Goal: Task Accomplishment & Management: Manage account settings

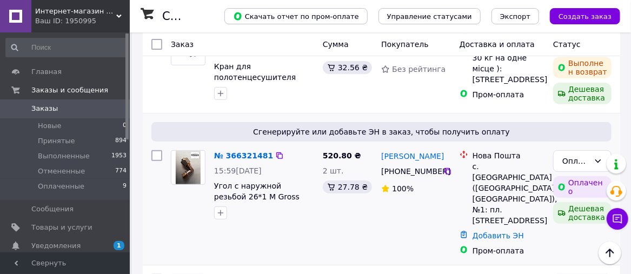
scroll to position [216, 0]
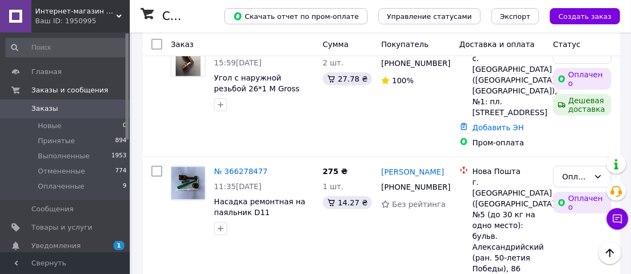
click at [71, 243] on span "Уведомления" at bounding box center [55, 246] width 49 height 10
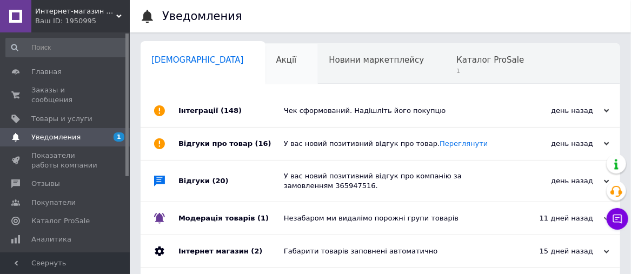
scroll to position [0, 5]
click at [452, 64] on span "Каталог ProSale" at bounding box center [486, 60] width 68 height 10
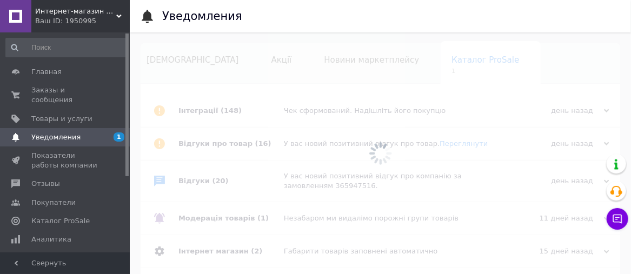
scroll to position [0, 56]
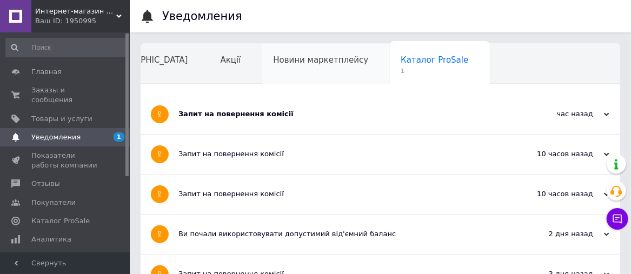
click at [262, 68] on div "Новини маркетплейсу" at bounding box center [326, 64] width 128 height 41
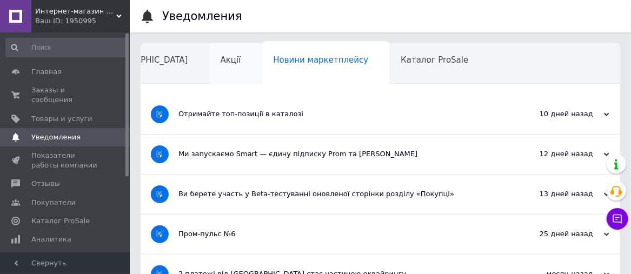
click at [221, 64] on span "Акції" at bounding box center [231, 60] width 21 height 10
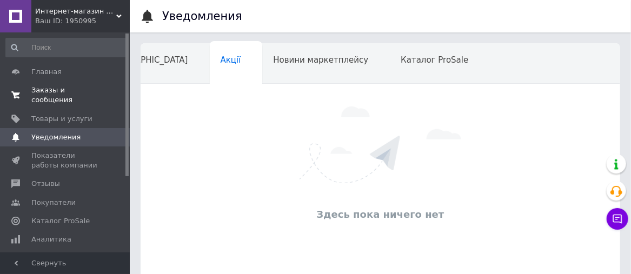
click at [55, 89] on span "Заказы и сообщения" at bounding box center [65, 94] width 69 height 19
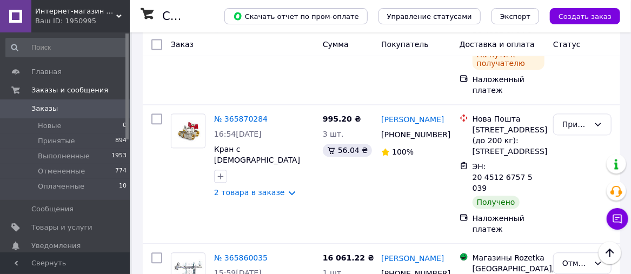
scroll to position [2813, 0]
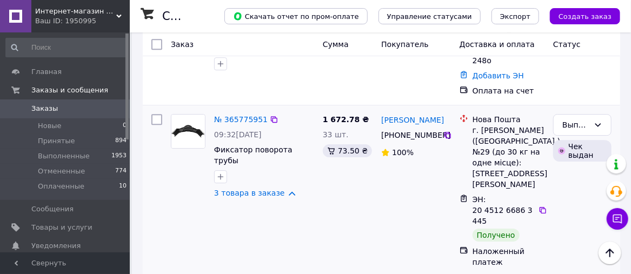
scroll to position [2922, 0]
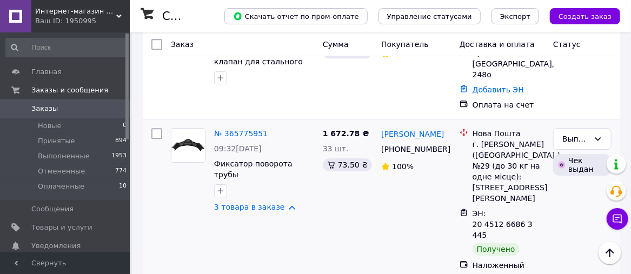
drag, startPoint x: 282, startPoint y: 59, endPoint x: 289, endPoint y: 106, distance: 47.1
click at [282, 203] on link "3 товара в заказе" at bounding box center [249, 207] width 71 height 9
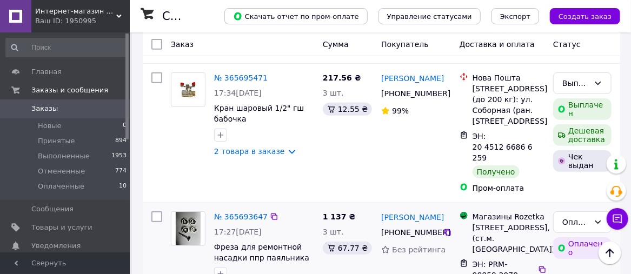
scroll to position [3450, 0]
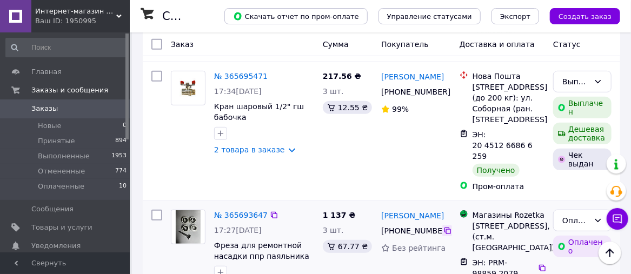
click at [446, 228] on icon at bounding box center [448, 231] width 6 height 6
click at [541, 265] on icon at bounding box center [542, 268] width 6 height 6
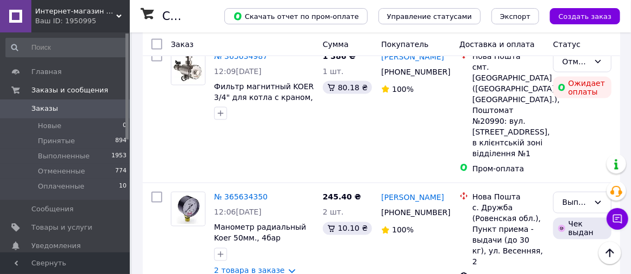
scroll to position [3984, 0]
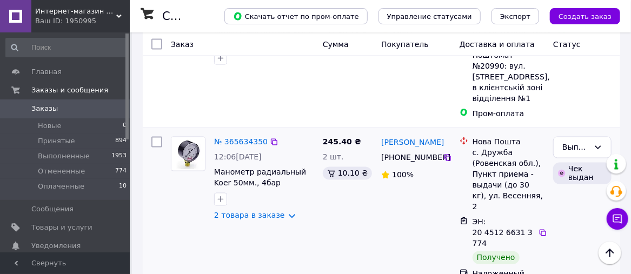
drag, startPoint x: 221, startPoint y: 196, endPoint x: 423, endPoint y: 93, distance: 227.0
click at [423, 133] on div "Віталік Бузієвич +380 97 125 32 34 100%" at bounding box center [416, 214] width 78 height 162
